Goal: Task Accomplishment & Management: Manage account settings

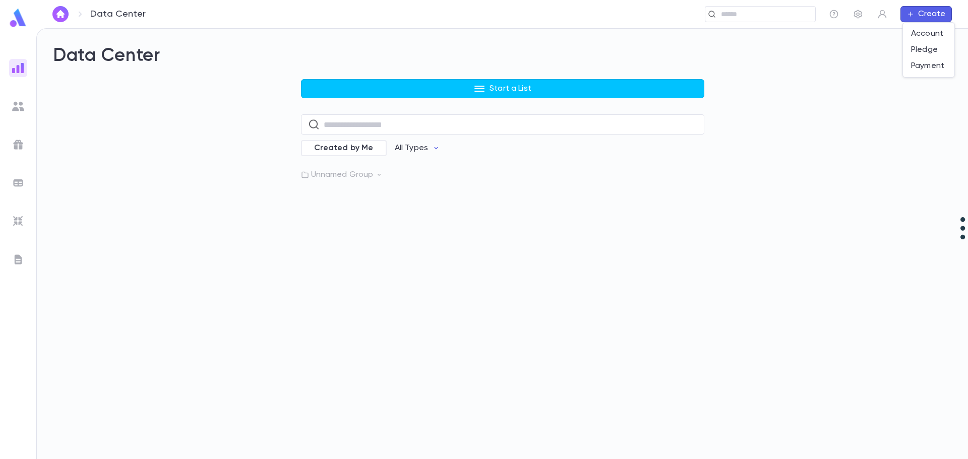
click at [743, 17] on div at bounding box center [484, 229] width 968 height 459
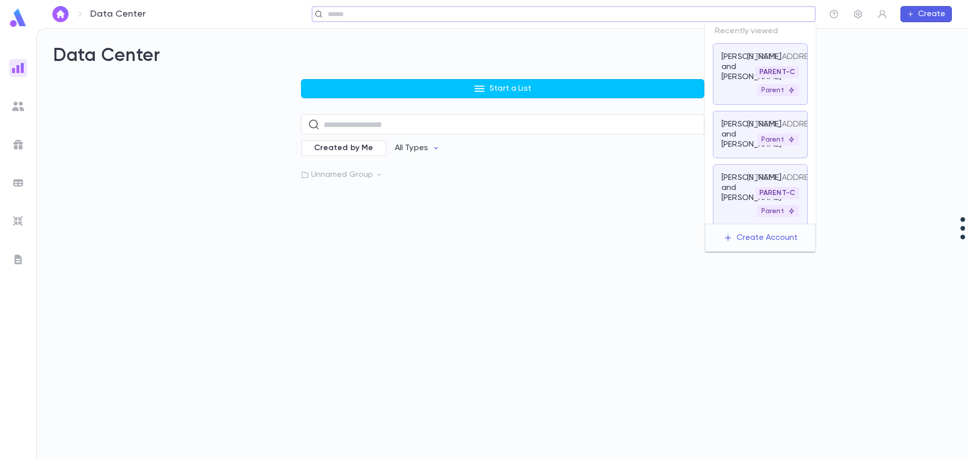
click at [742, 14] on input "text" at bounding box center [568, 15] width 487 height 10
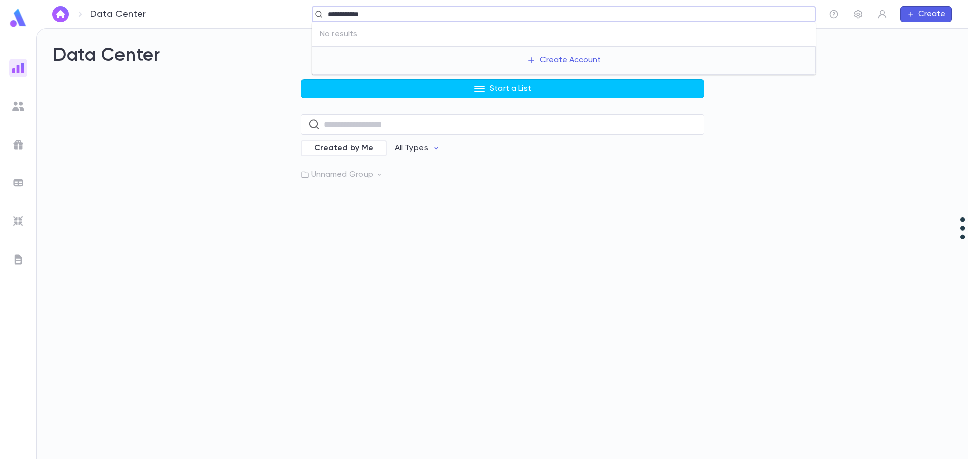
click at [359, 12] on input "**********" at bounding box center [560, 15] width 471 height 10
click at [358, 13] on input "**********" at bounding box center [560, 15] width 471 height 10
type input "******"
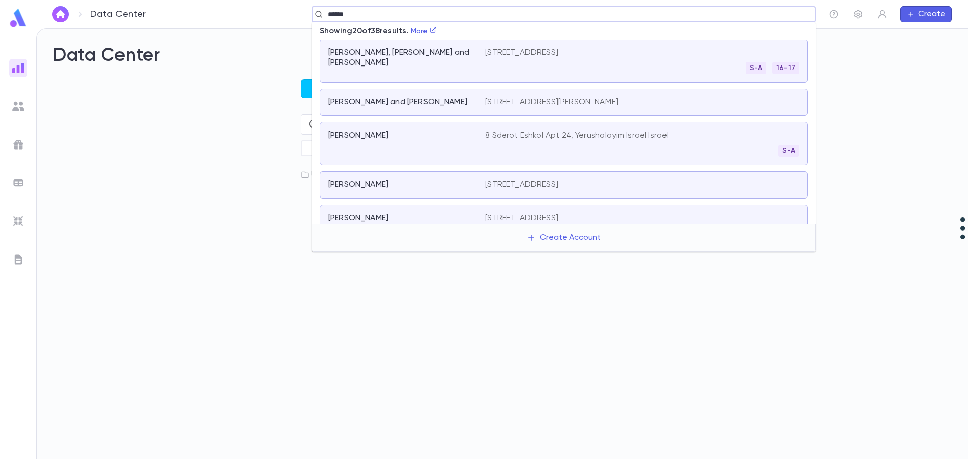
scroll to position [303, 0]
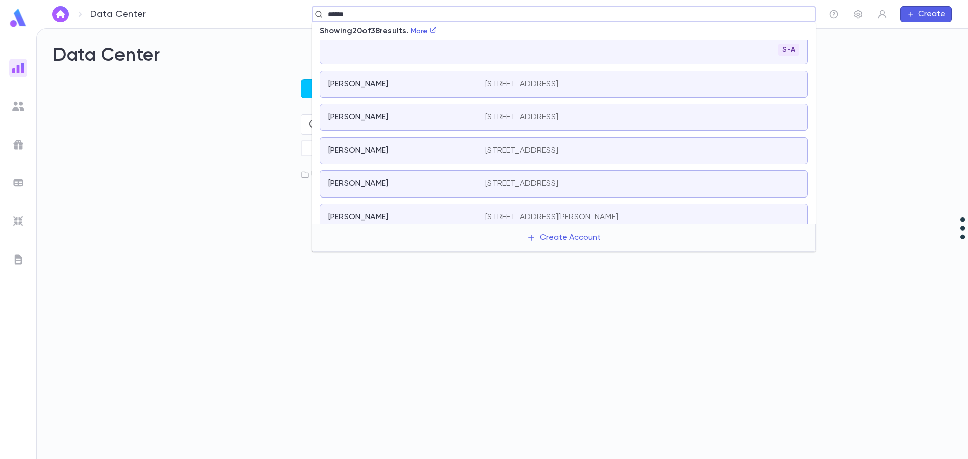
click at [449, 123] on div "[PERSON_NAME] [STREET_ADDRESS]" at bounding box center [564, 117] width 488 height 27
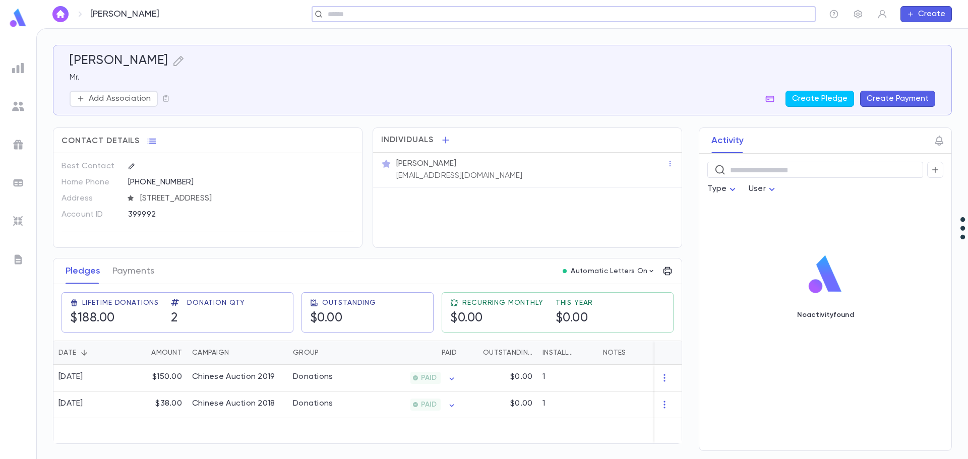
click at [691, 17] on input "text" at bounding box center [560, 15] width 471 height 10
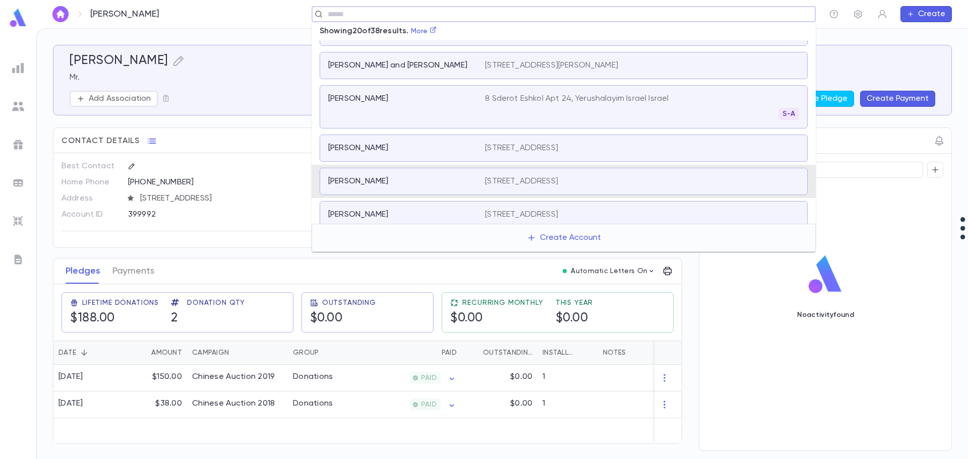
scroll to position [137, 0]
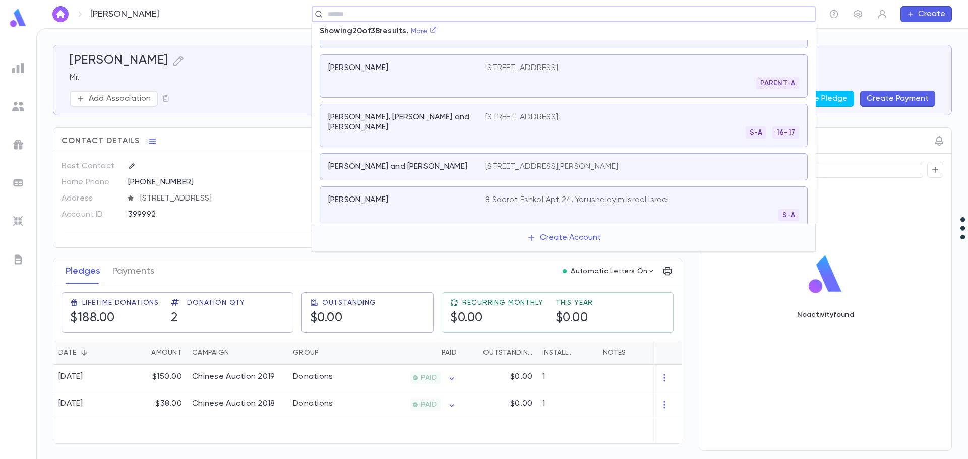
click at [436, 31] on icon at bounding box center [433, 30] width 6 height 6
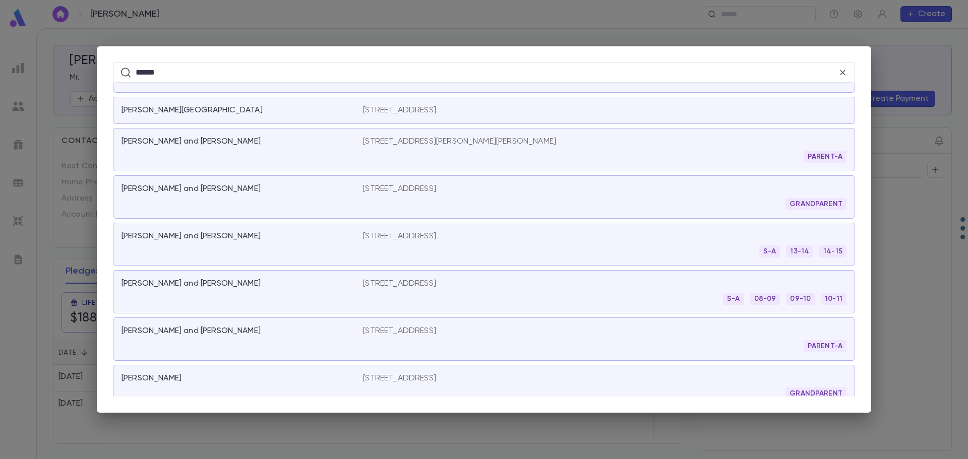
scroll to position [997, 0]
click at [328, 290] on div "[PERSON_NAME] and [PERSON_NAME]" at bounding box center [243, 291] width 242 height 26
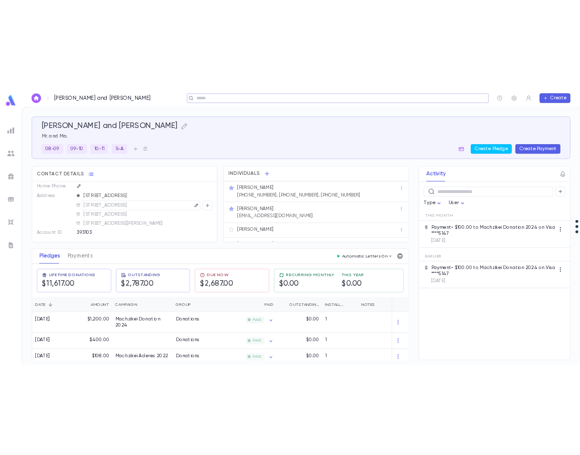
scroll to position [39, 0]
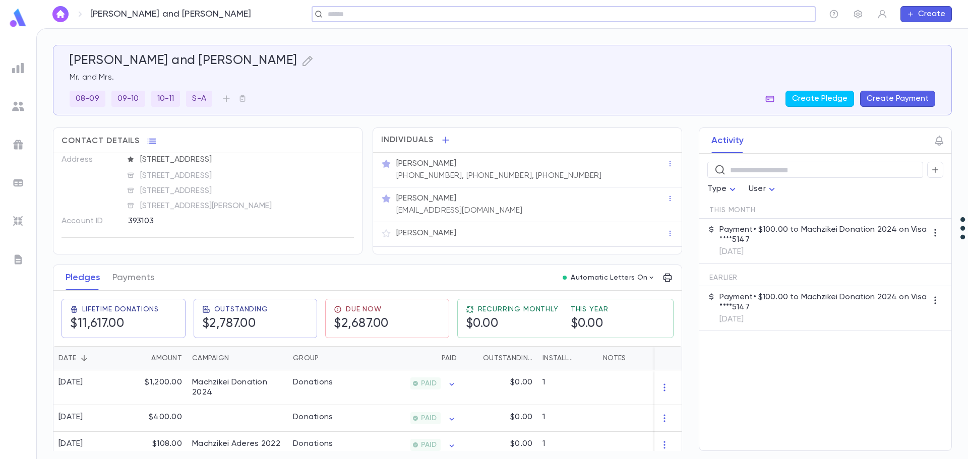
click at [774, 97] on icon "button" at bounding box center [770, 99] width 9 height 7
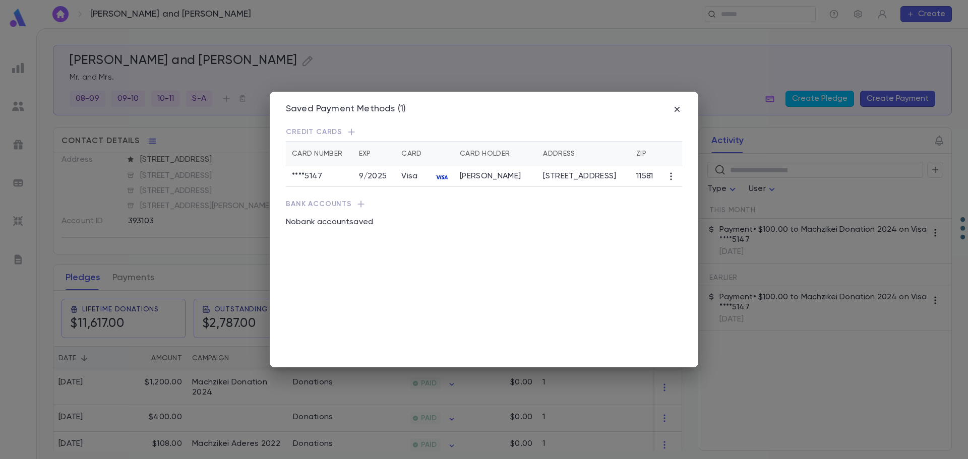
click at [347, 131] on icon "button" at bounding box center [351, 132] width 10 height 10
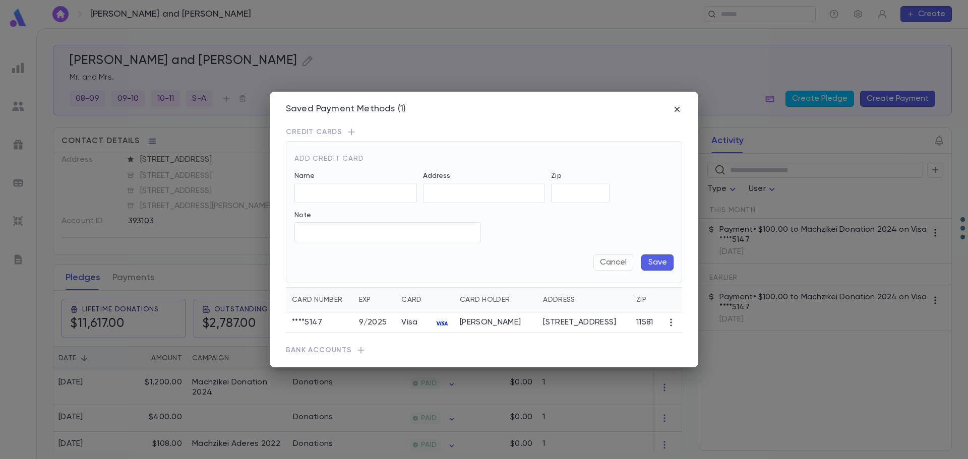
type input "**********"
type input "*****"
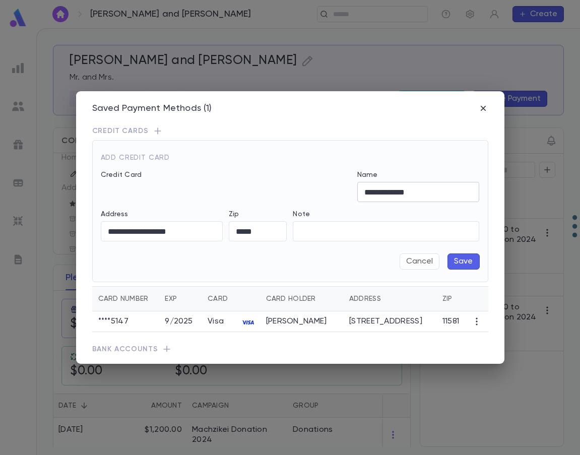
click at [375, 193] on input "**********" at bounding box center [418, 193] width 123 height 20
type input "**********"
click at [454, 261] on button "Save" at bounding box center [464, 262] width 32 height 16
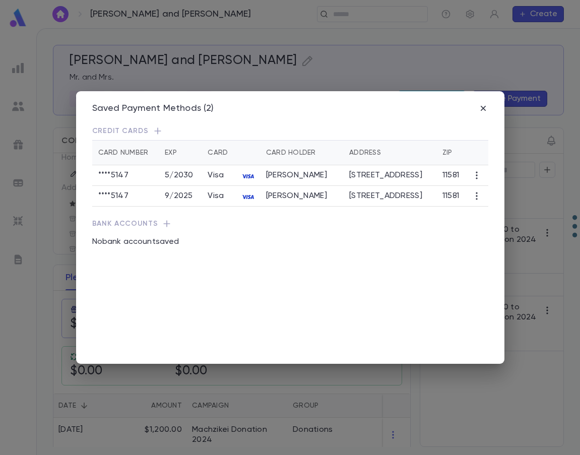
click at [478, 201] on icon "button" at bounding box center [477, 196] width 10 height 10
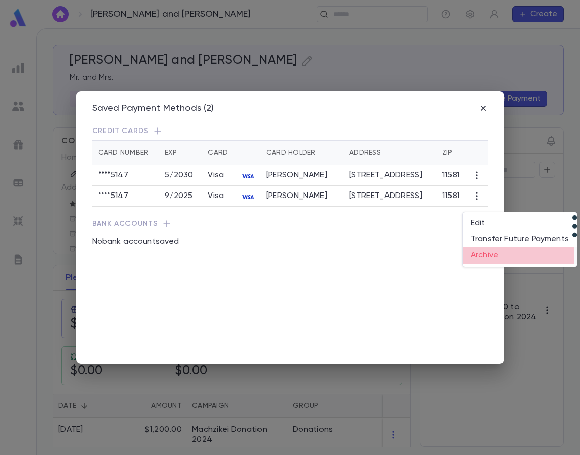
click at [476, 254] on li "Archive" at bounding box center [520, 256] width 114 height 16
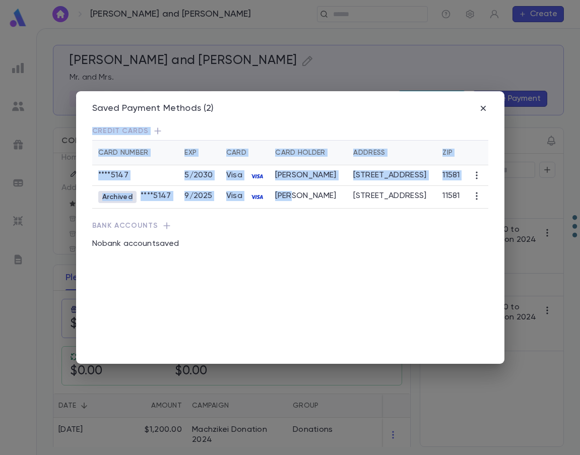
drag, startPoint x: 320, startPoint y: 107, endPoint x: 310, endPoint y: 210, distance: 103.9
click at [309, 210] on div "Saved Payment Methods (2) Credit Cards Card Number Exp Card Card Holder Address…" at bounding box center [290, 227] width 429 height 273
click at [476, 201] on icon "button" at bounding box center [477, 196] width 10 height 10
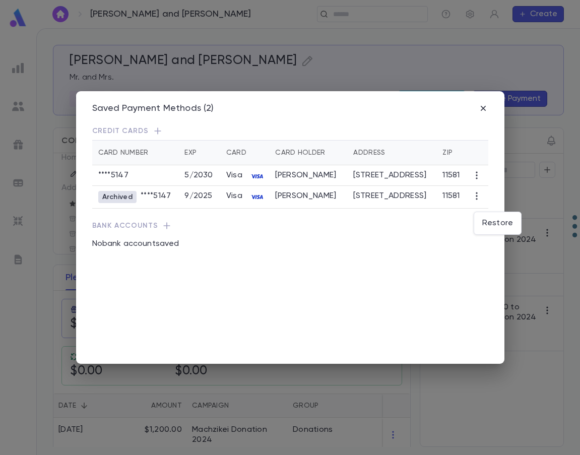
click at [441, 210] on div at bounding box center [290, 227] width 580 height 455
click at [478, 201] on icon "button" at bounding box center [477, 196] width 10 height 10
click at [485, 224] on li "Restore" at bounding box center [497, 223] width 47 height 16
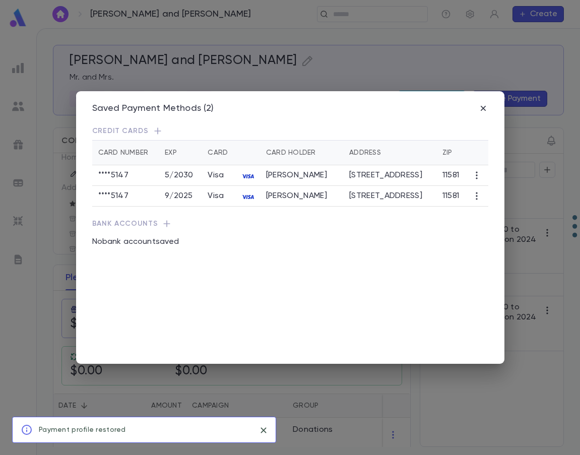
click at [476, 201] on icon "button" at bounding box center [477, 196] width 10 height 10
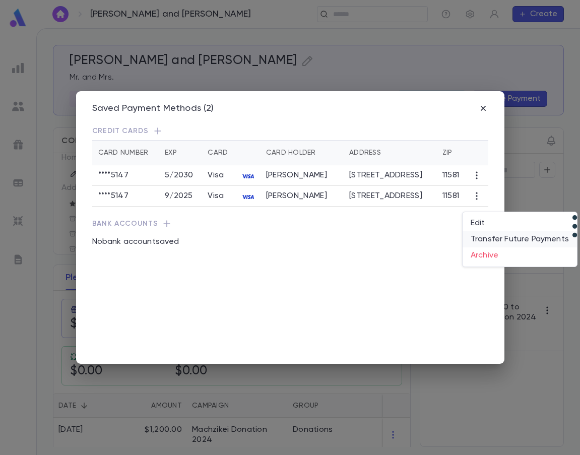
click at [493, 239] on li "Transfer Future Payments" at bounding box center [520, 239] width 114 height 16
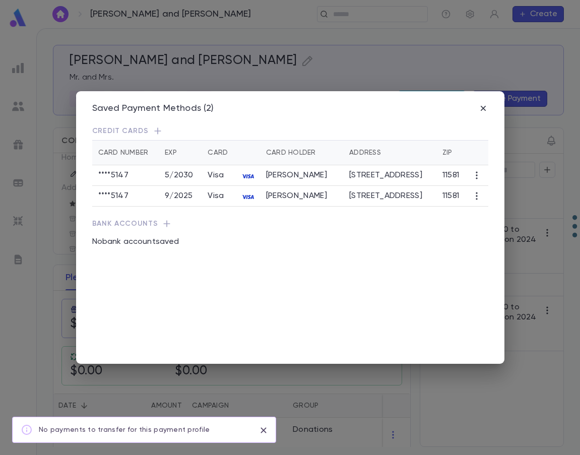
click at [473, 201] on icon "button" at bounding box center [477, 196] width 10 height 10
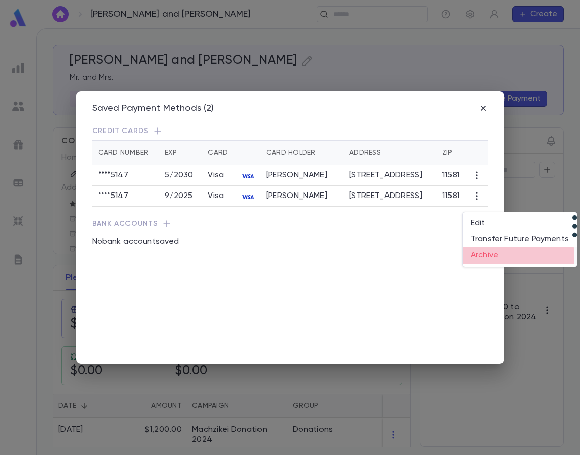
click at [491, 258] on li "Archive" at bounding box center [520, 256] width 114 height 16
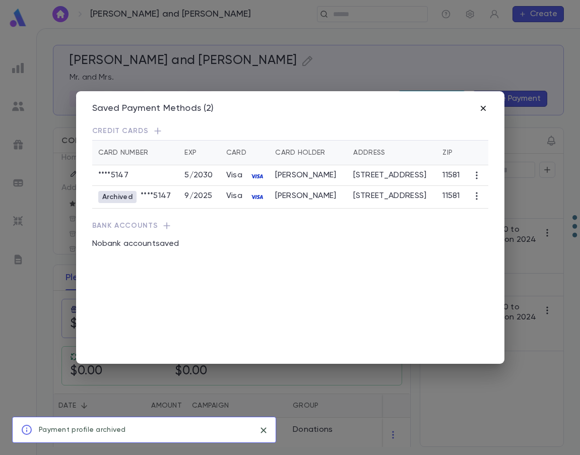
click at [483, 110] on icon "button" at bounding box center [483, 108] width 5 height 5
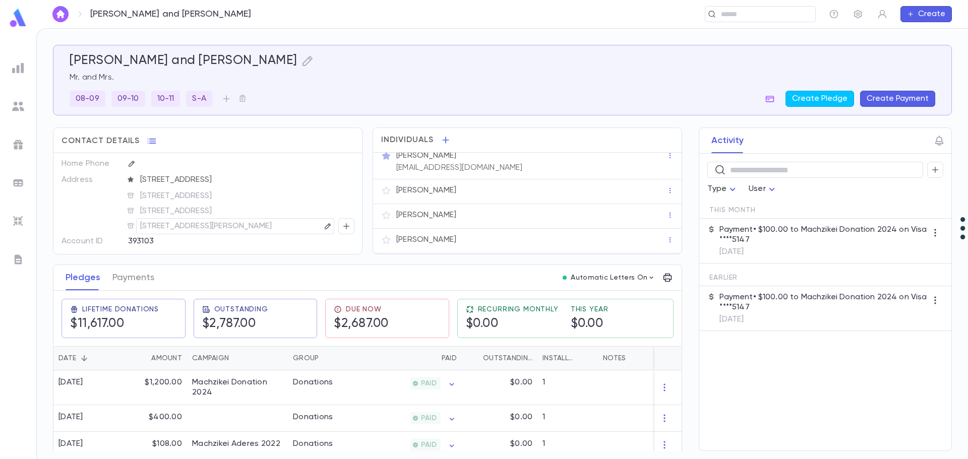
scroll to position [0, 0]
click at [127, 275] on button "Payments" at bounding box center [133, 277] width 42 height 25
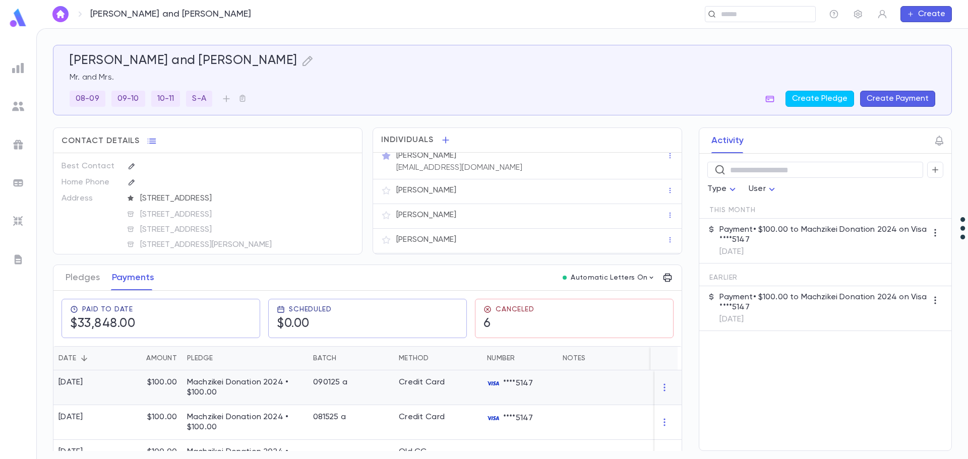
scroll to position [50, 0]
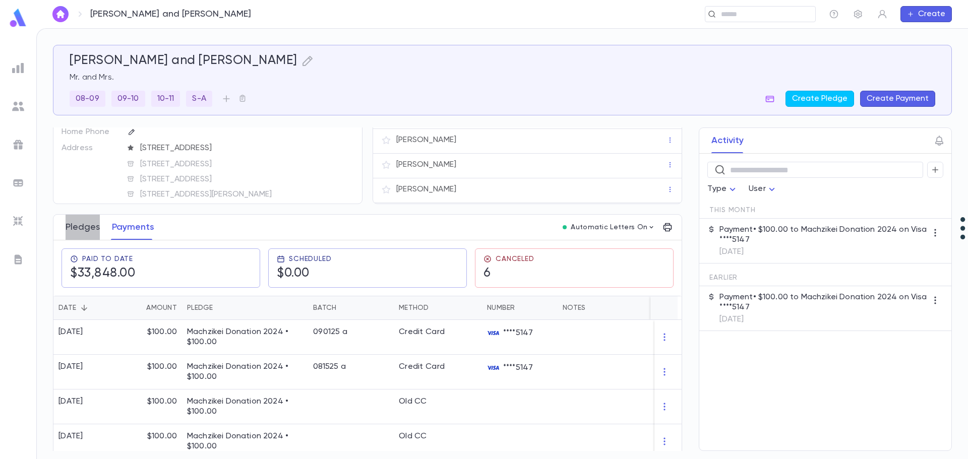
click at [83, 225] on button "Pledges" at bounding box center [83, 227] width 34 height 25
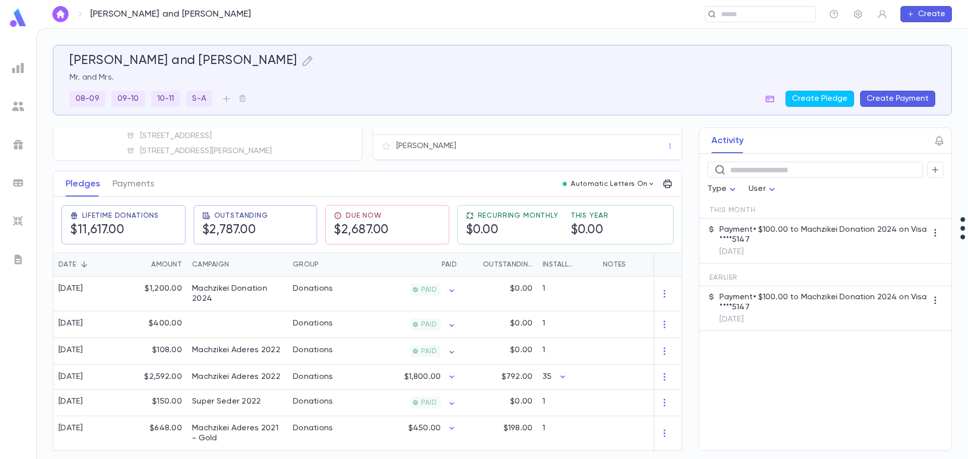
scroll to position [101, 0]
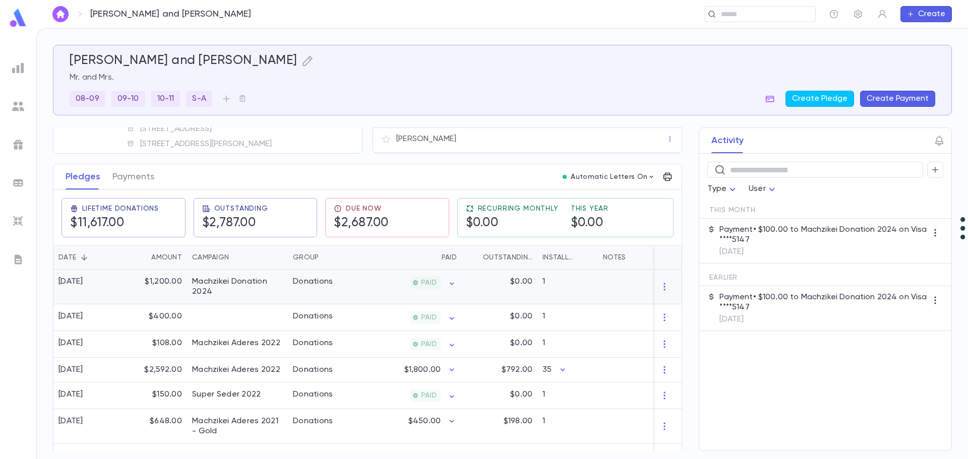
click at [242, 285] on div "Machzikei Donation 2024" at bounding box center [237, 287] width 91 height 20
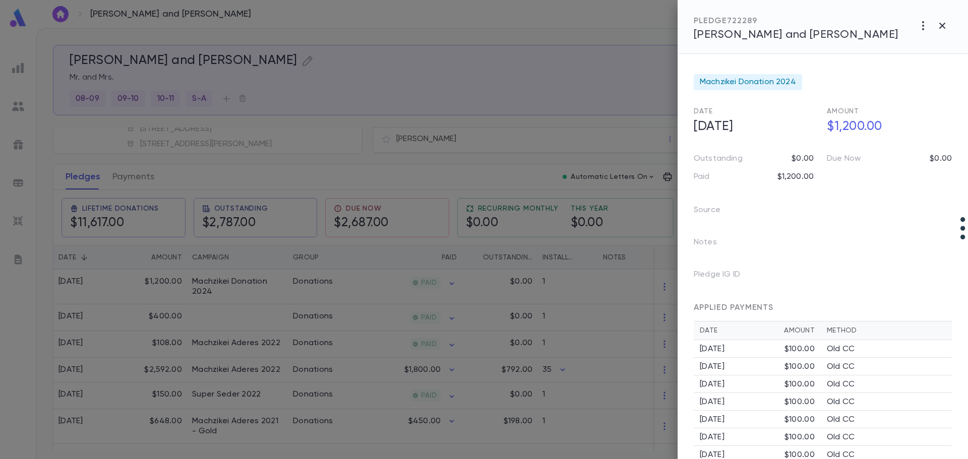
click at [127, 177] on div at bounding box center [484, 229] width 968 height 459
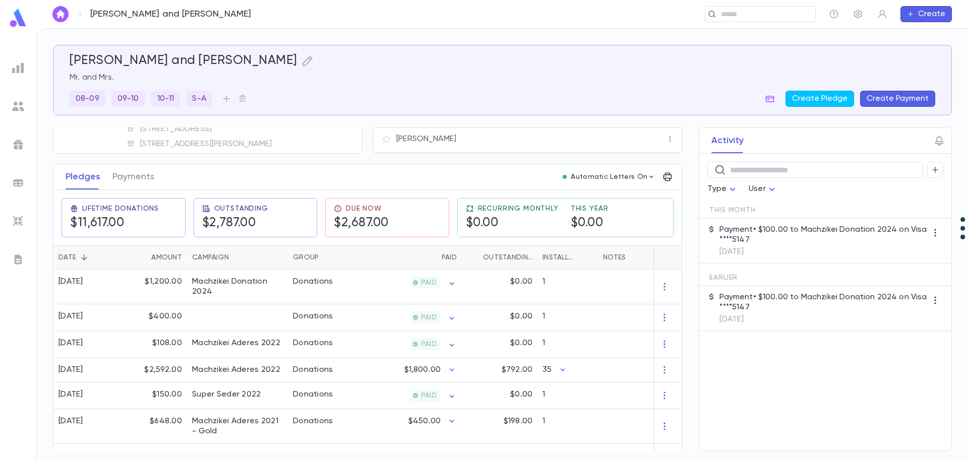
click at [127, 177] on button "Payments" at bounding box center [133, 176] width 42 height 25
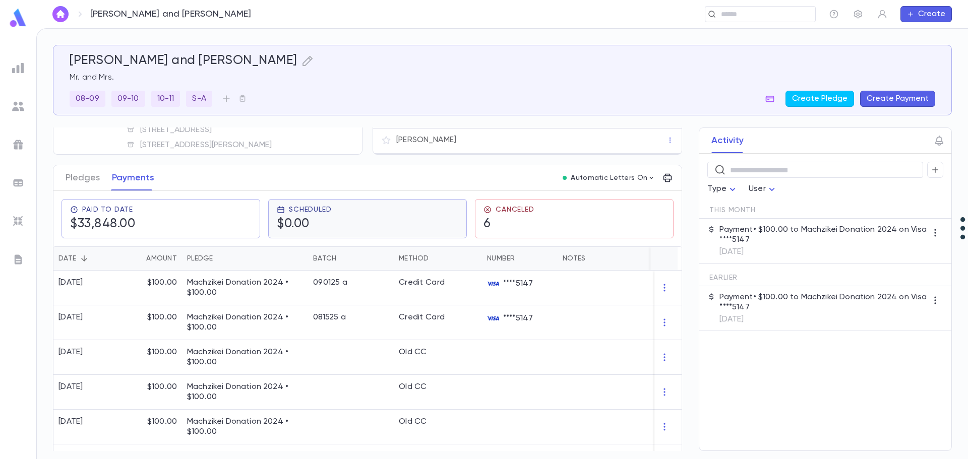
scroll to position [101, 0]
